Goal: Navigation & Orientation: Find specific page/section

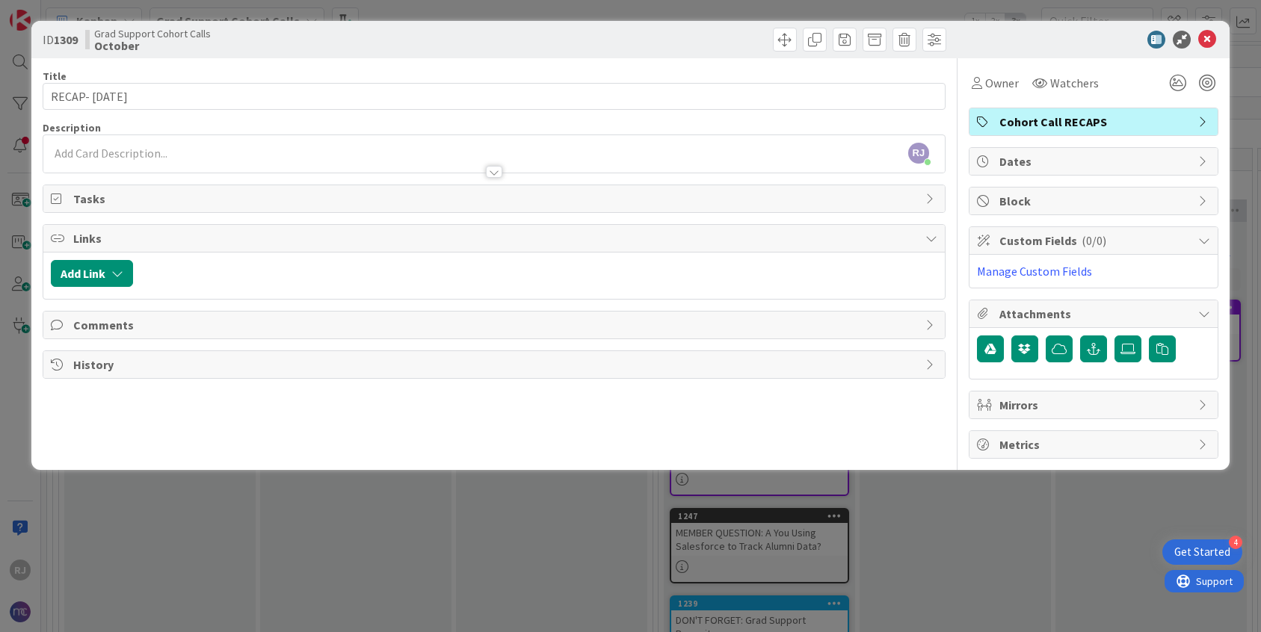
click at [173, 151] on div "[PERSON_NAME] [PERSON_NAME] joined 24 m ago" at bounding box center [493, 153] width 901 height 37
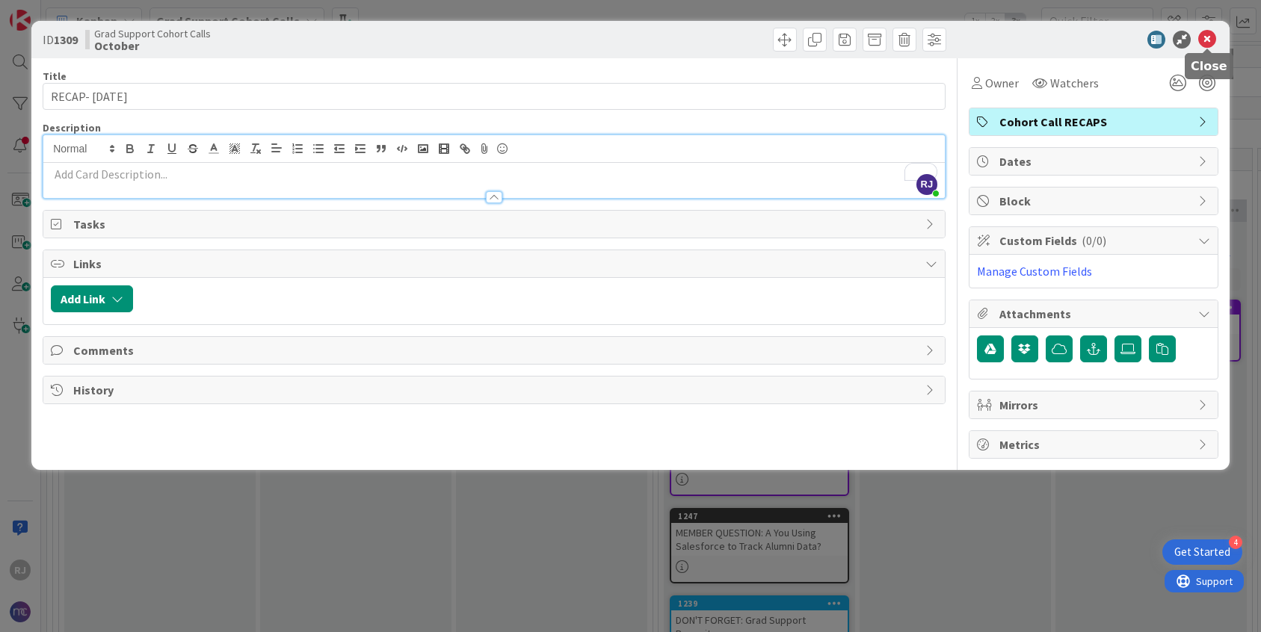
click at [1207, 41] on icon at bounding box center [1207, 40] width 18 height 18
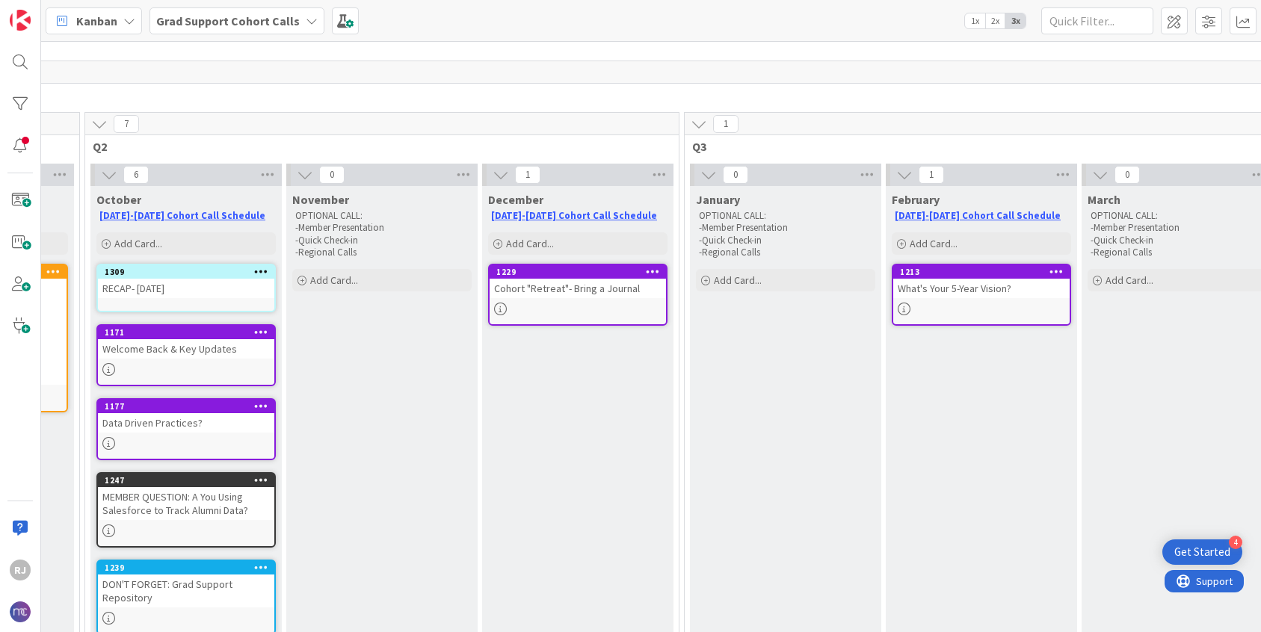
scroll to position [36, 567]
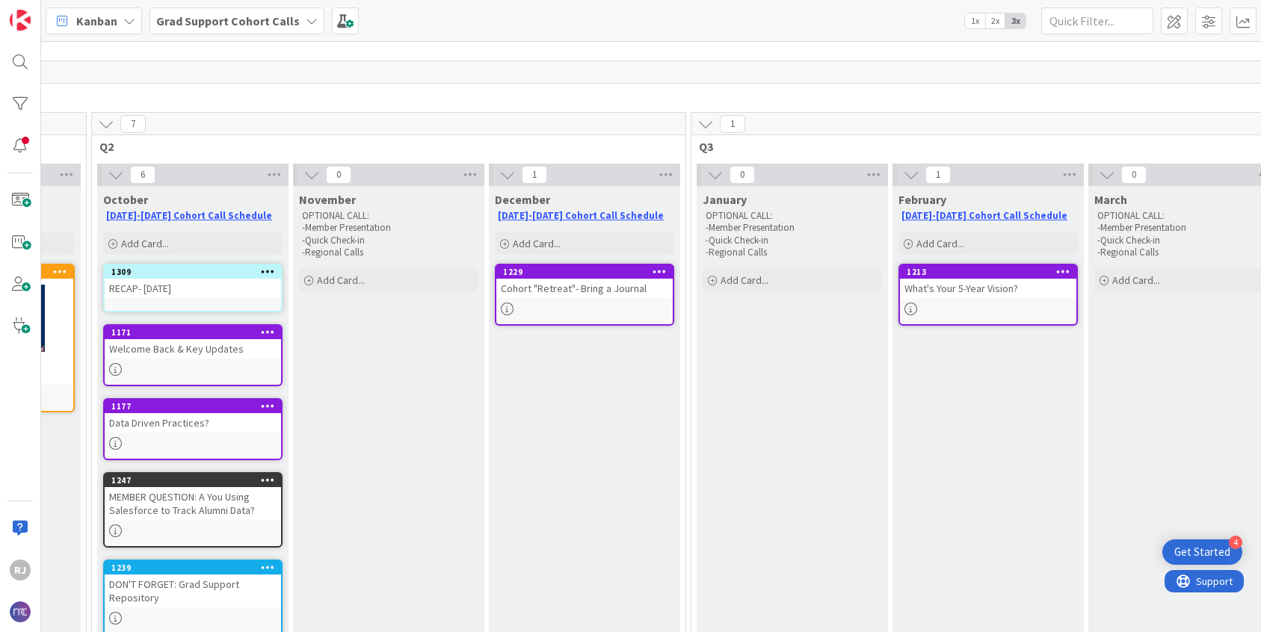
click at [623, 286] on div "Cohort "Retreat"- Bring a Journal" at bounding box center [584, 288] width 176 height 19
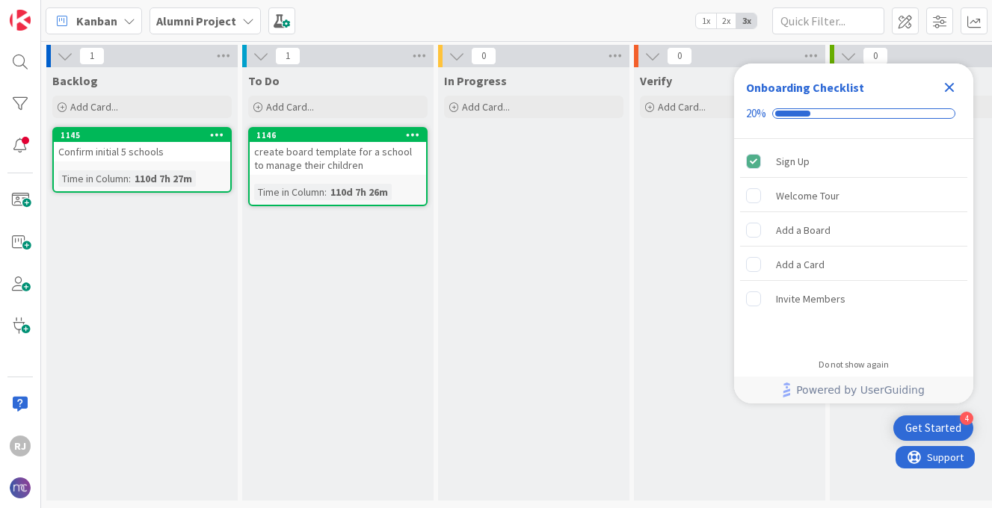
click at [949, 84] on icon "Close Checklist" at bounding box center [949, 87] width 18 height 18
